Goal: Use online tool/utility: Utilize a website feature to perform a specific function

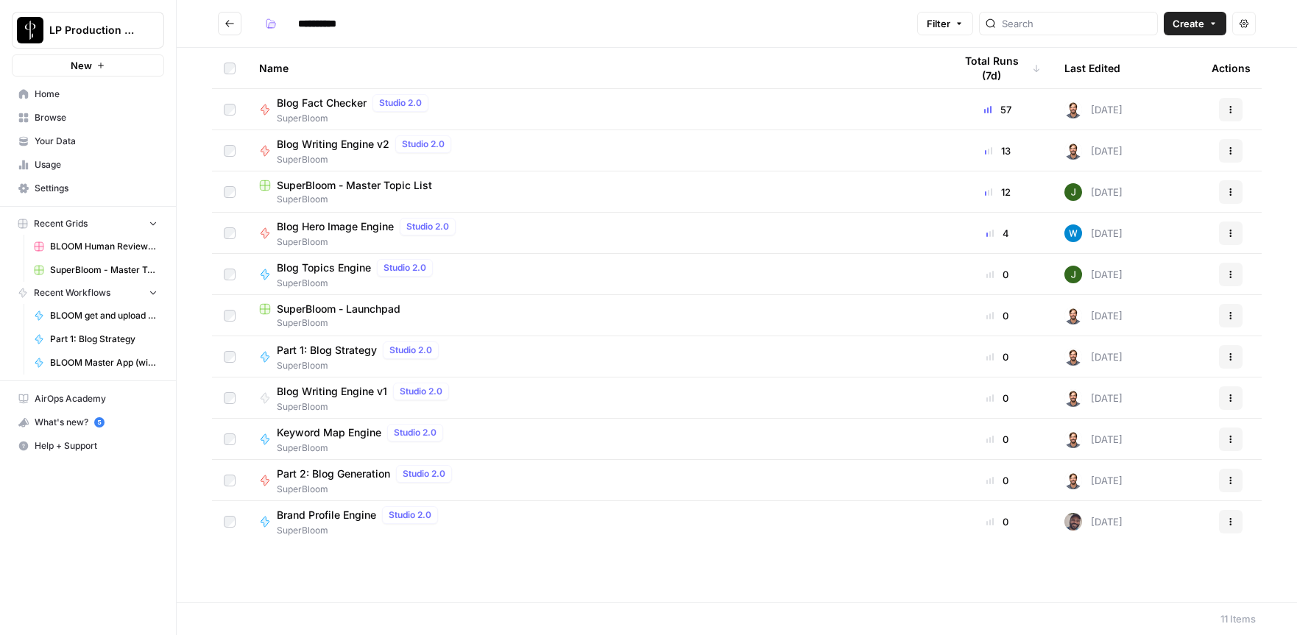
click at [352, 268] on span "Blog Topics Engine" at bounding box center [324, 268] width 94 height 15
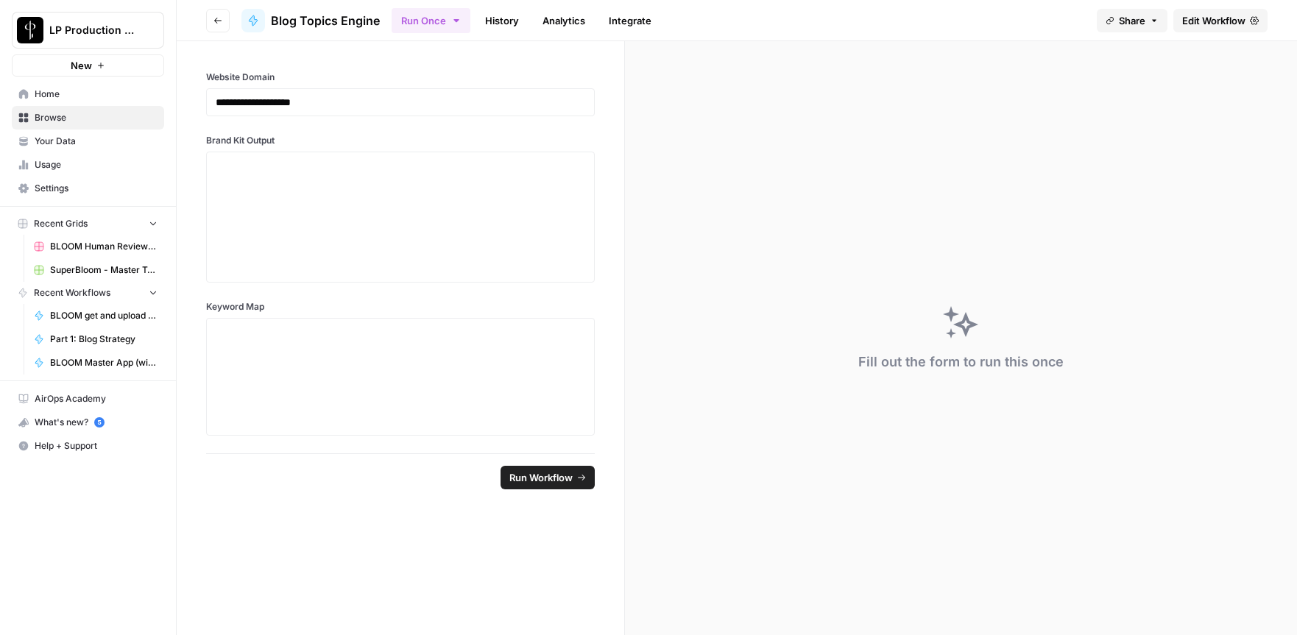
click at [1222, 21] on span "Edit Workflow" at bounding box center [1213, 20] width 63 height 15
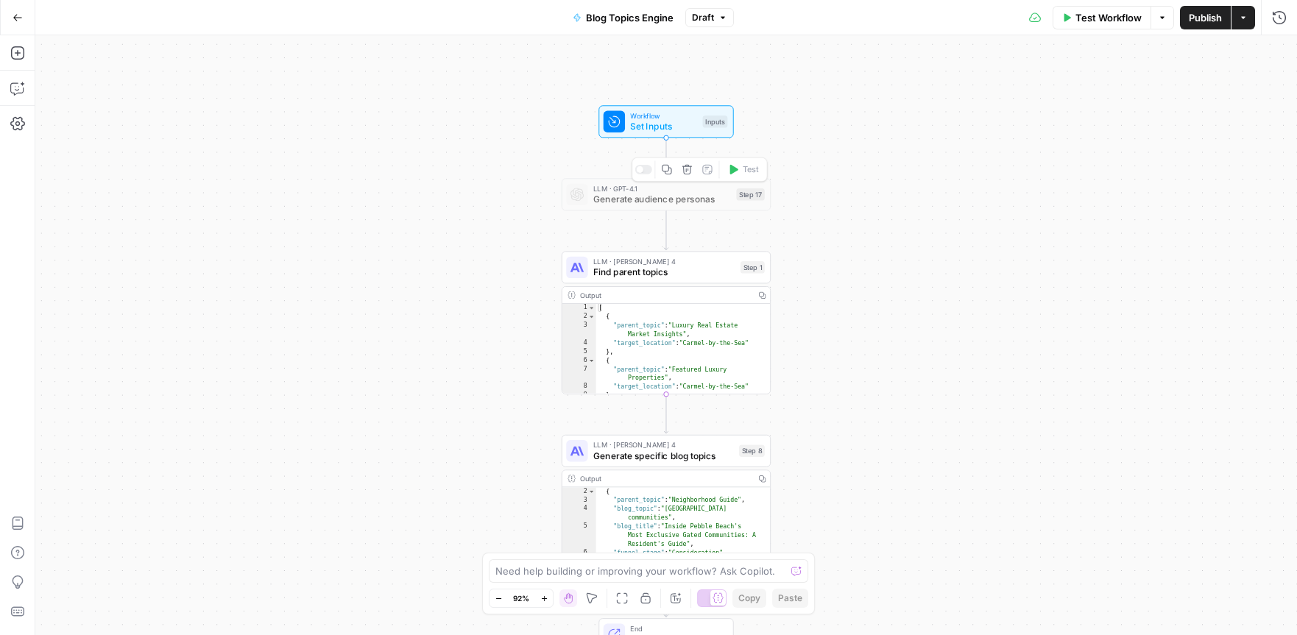
click at [634, 200] on span "Generate audience personas" at bounding box center [662, 199] width 138 height 13
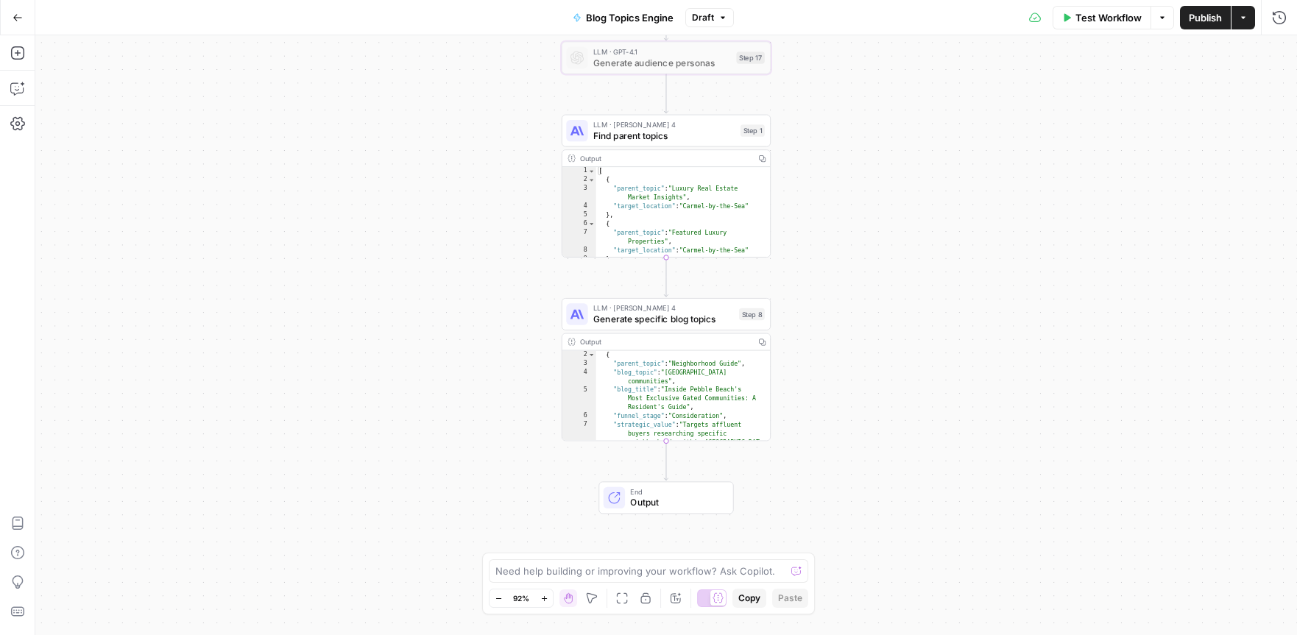
click at [667, 505] on span "Output" at bounding box center [676, 502] width 92 height 13
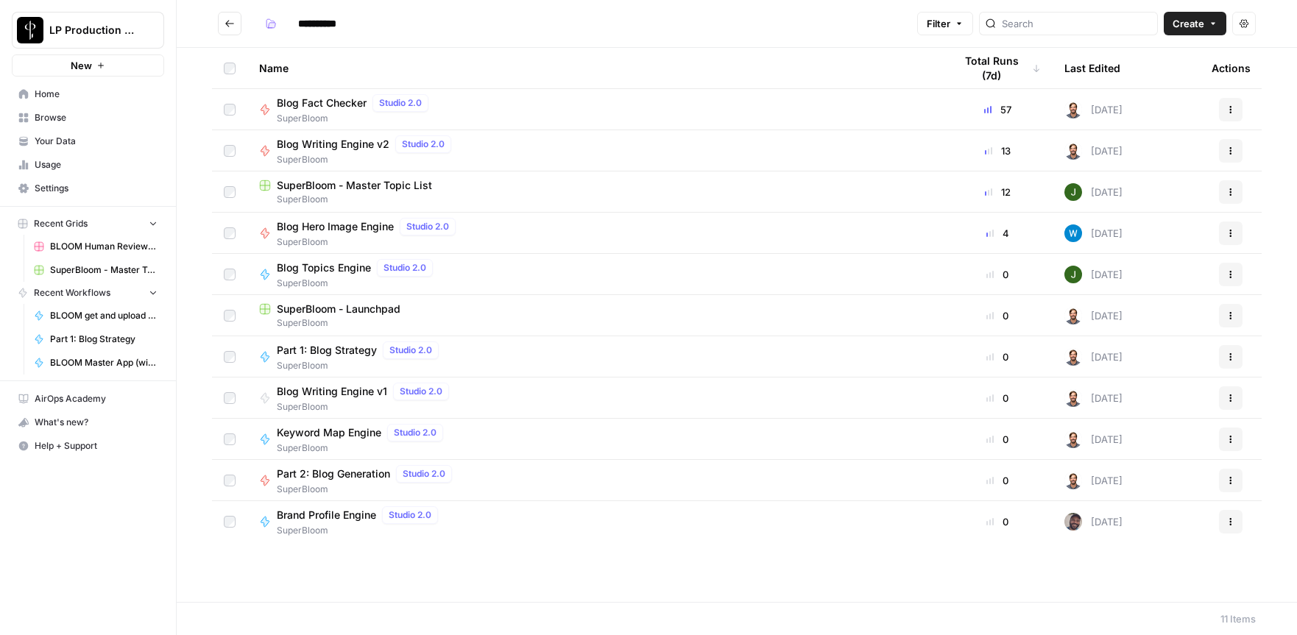
click at [368, 185] on span "SuperBloom - Master Topic List" at bounding box center [354, 185] width 155 height 15
